Goal: Task Accomplishment & Management: Use online tool/utility

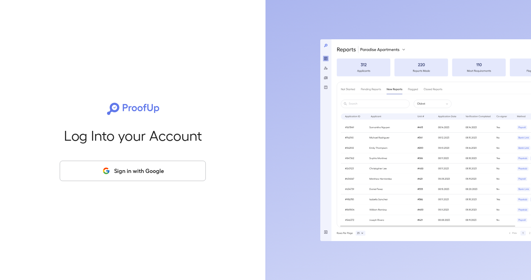
click at [154, 173] on button "Sign in with Google" at bounding box center [133, 171] width 146 height 20
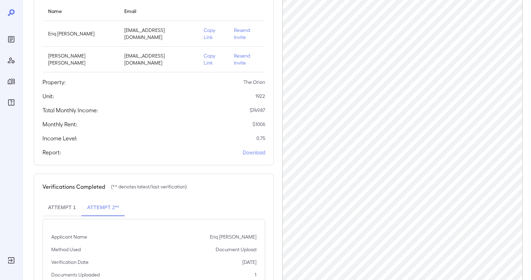
scroll to position [91, 0]
click at [212, 148] on div "Report: Download" at bounding box center [154, 152] width 223 height 8
click at [200, 135] on div "Income Level: 0.75" at bounding box center [154, 139] width 223 height 8
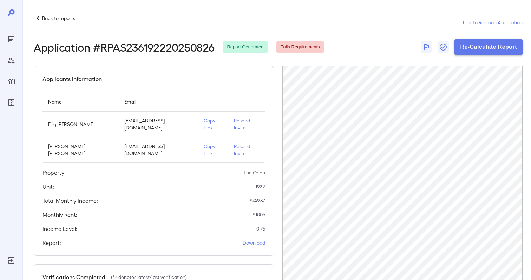
click at [497, 45] on button "Re-Calculate Report" at bounding box center [489, 46] width 68 height 15
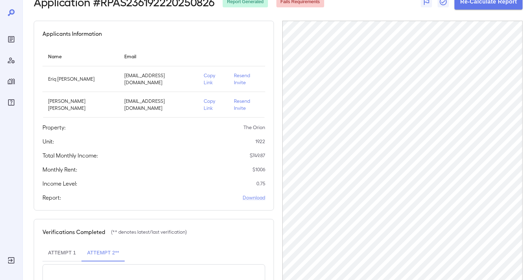
scroll to position [45, 0]
click at [204, 77] on p "Copy Link" at bounding box center [213, 80] width 19 height 14
